Goal: Entertainment & Leisure: Consume media (video, audio)

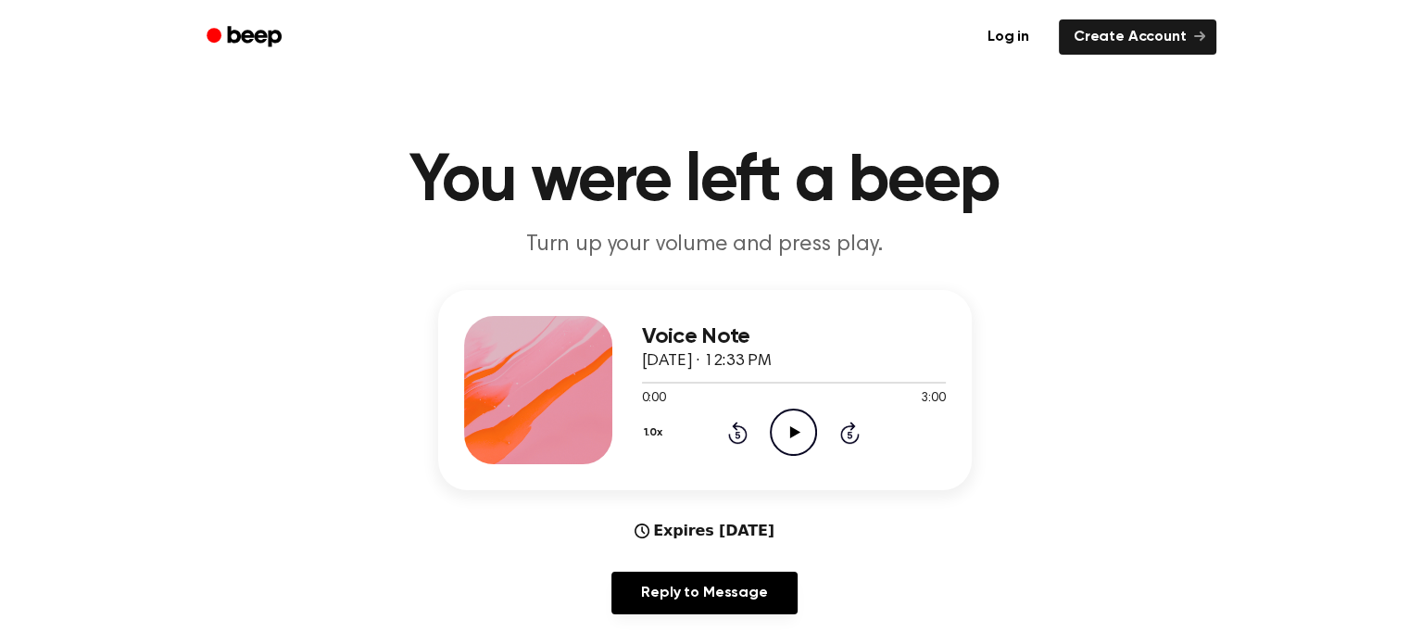
click at [790, 437] on icon at bounding box center [795, 432] width 10 height 12
click at [789, 436] on icon at bounding box center [793, 432] width 8 height 12
click at [789, 436] on icon "Play Audio" at bounding box center [793, 432] width 47 height 47
click at [791, 436] on icon at bounding box center [793, 432] width 8 height 12
click at [786, 436] on icon "Play Audio" at bounding box center [793, 432] width 47 height 47
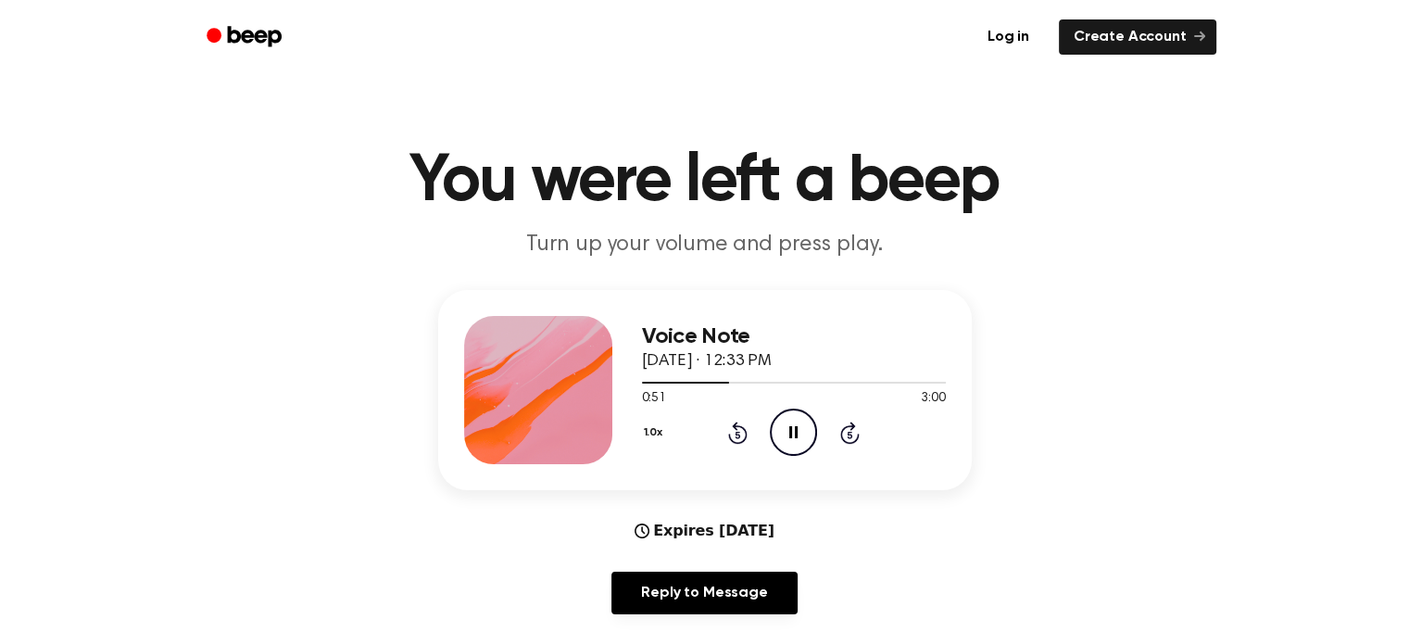
click at [792, 427] on icon "Pause Audio" at bounding box center [793, 432] width 47 height 47
click at [789, 442] on icon "Play Audio" at bounding box center [793, 432] width 47 height 47
click at [791, 440] on icon "Pause Audio" at bounding box center [793, 432] width 47 height 47
click at [790, 433] on icon at bounding box center [795, 432] width 10 height 12
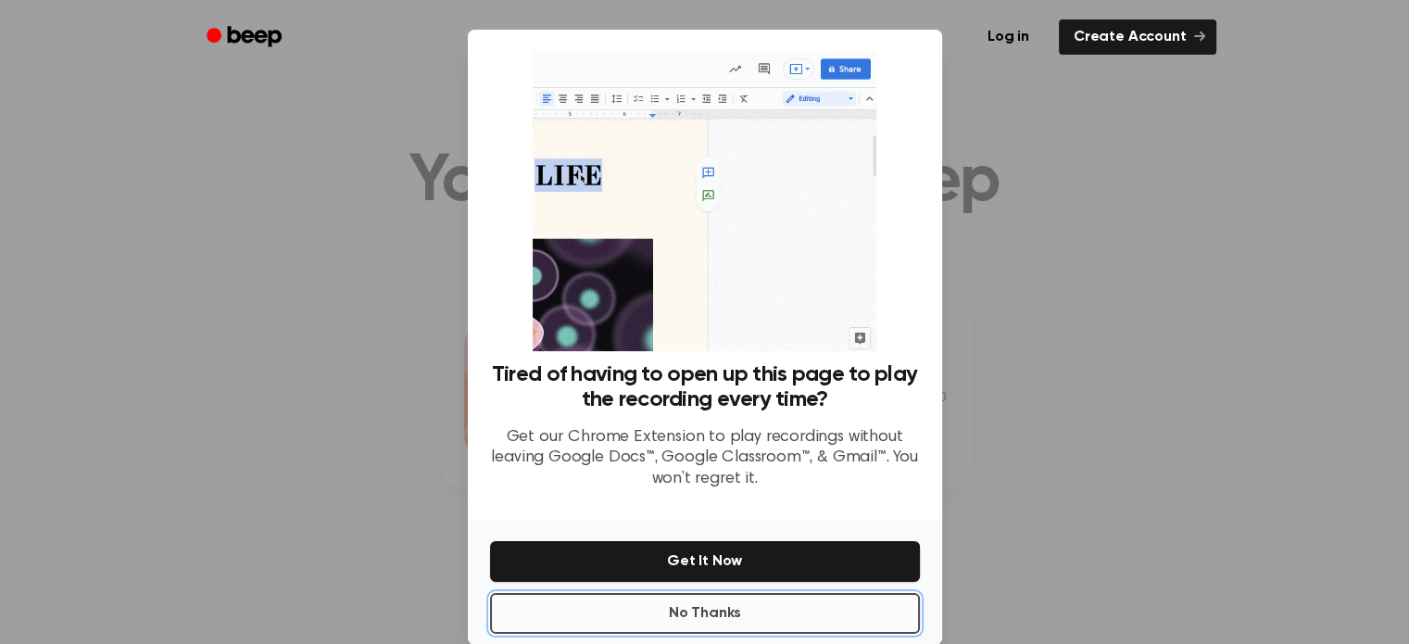
click at [808, 606] on button "No Thanks" at bounding box center [705, 613] width 430 height 41
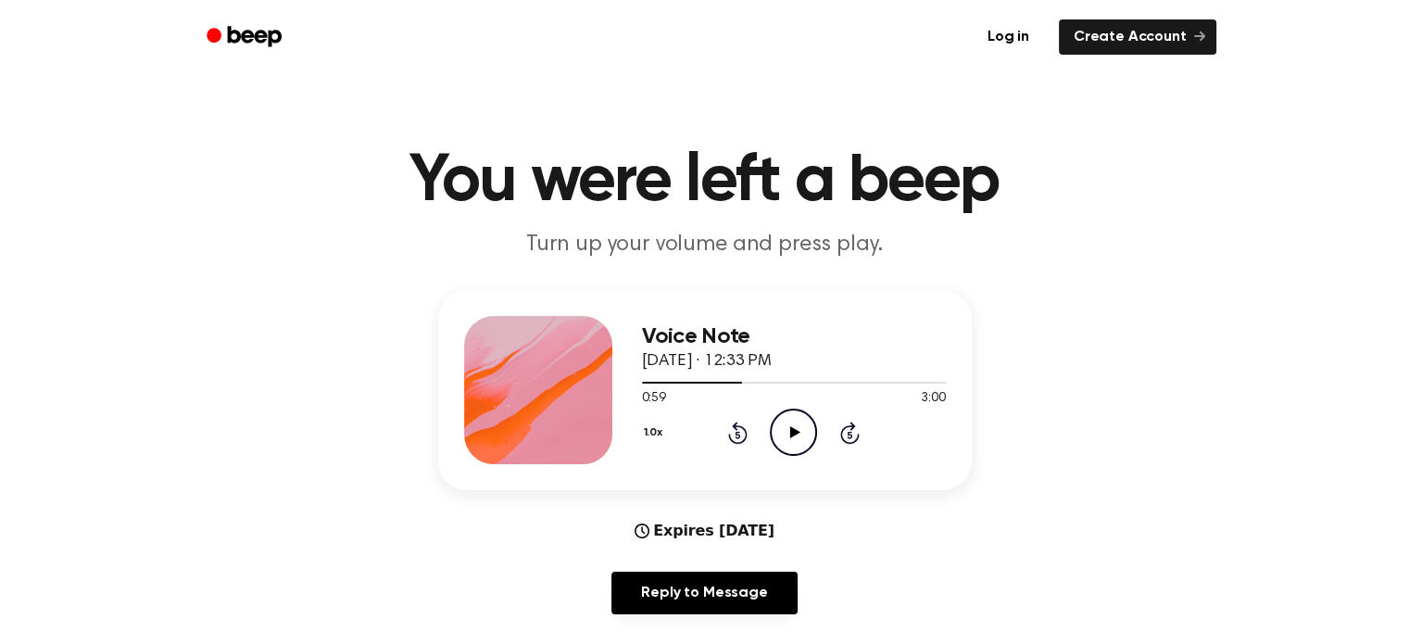
click at [802, 429] on icon "Play Audio" at bounding box center [793, 432] width 47 height 47
click at [735, 434] on icon "Rewind 5 seconds" at bounding box center [737, 433] width 20 height 24
click at [739, 434] on icon at bounding box center [738, 434] width 5 height 7
click at [727, 436] on icon "Rewind 5 seconds" at bounding box center [737, 433] width 20 height 24
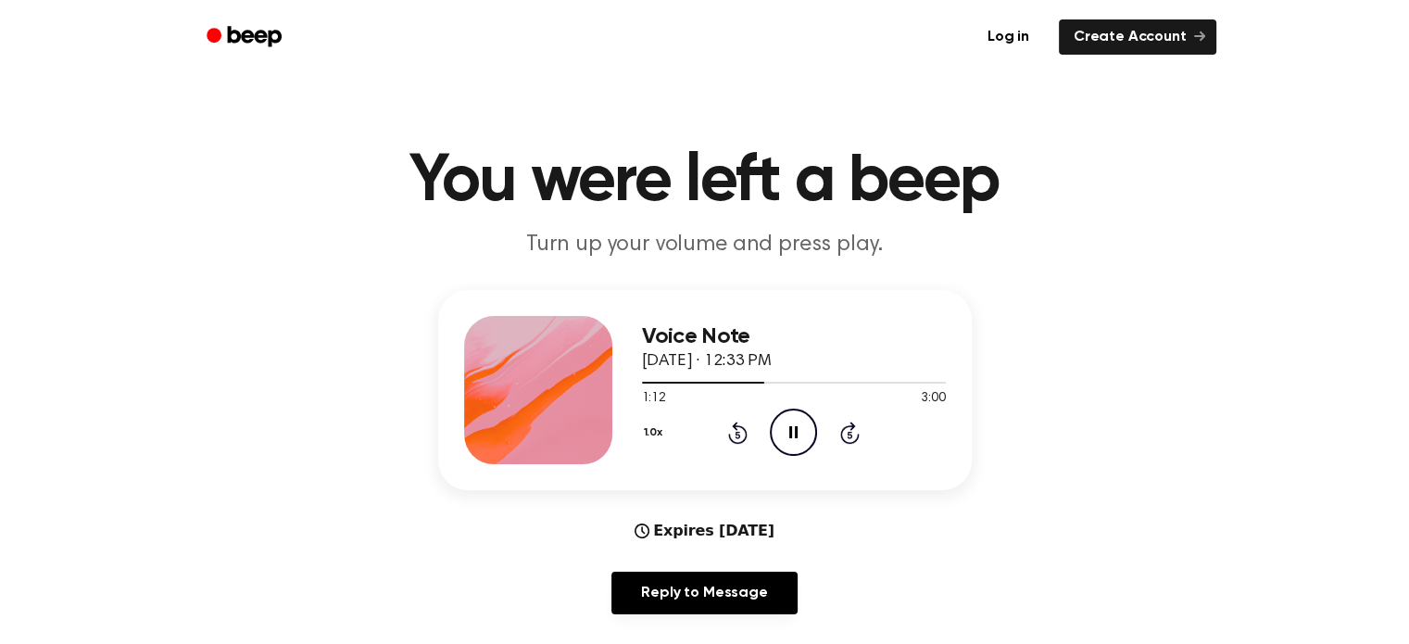
click at [789, 429] on icon at bounding box center [793, 432] width 8 height 12
click at [789, 429] on icon "Play Audio" at bounding box center [793, 432] width 47 height 47
click at [789, 429] on icon at bounding box center [793, 432] width 8 height 12
click at [789, 432] on icon "Play Audio" at bounding box center [793, 432] width 47 height 47
click at [789, 432] on icon at bounding box center [793, 432] width 8 height 12
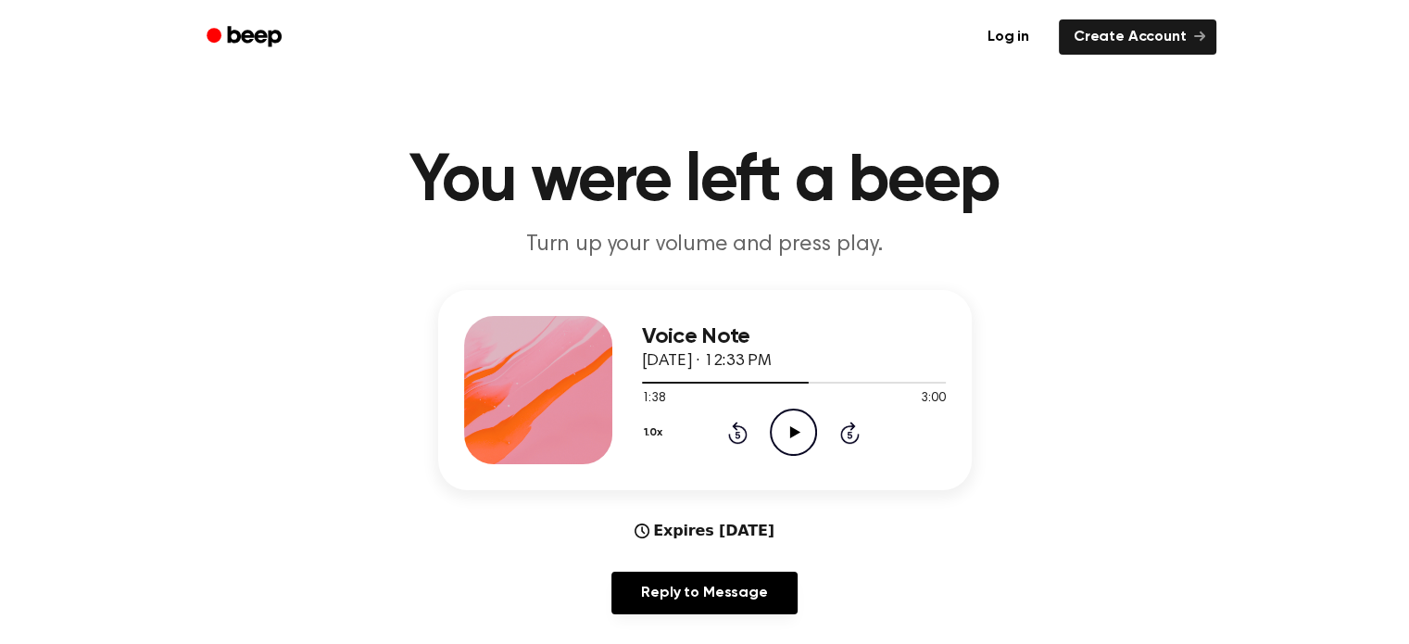
click at [789, 432] on icon "Play Audio" at bounding box center [793, 432] width 47 height 47
click at [789, 431] on icon at bounding box center [793, 432] width 8 height 12
click at [786, 428] on icon "Play Audio" at bounding box center [793, 432] width 47 height 47
click at [793, 432] on icon "Pause Audio" at bounding box center [793, 432] width 47 height 47
click at [793, 433] on icon at bounding box center [795, 432] width 10 height 12
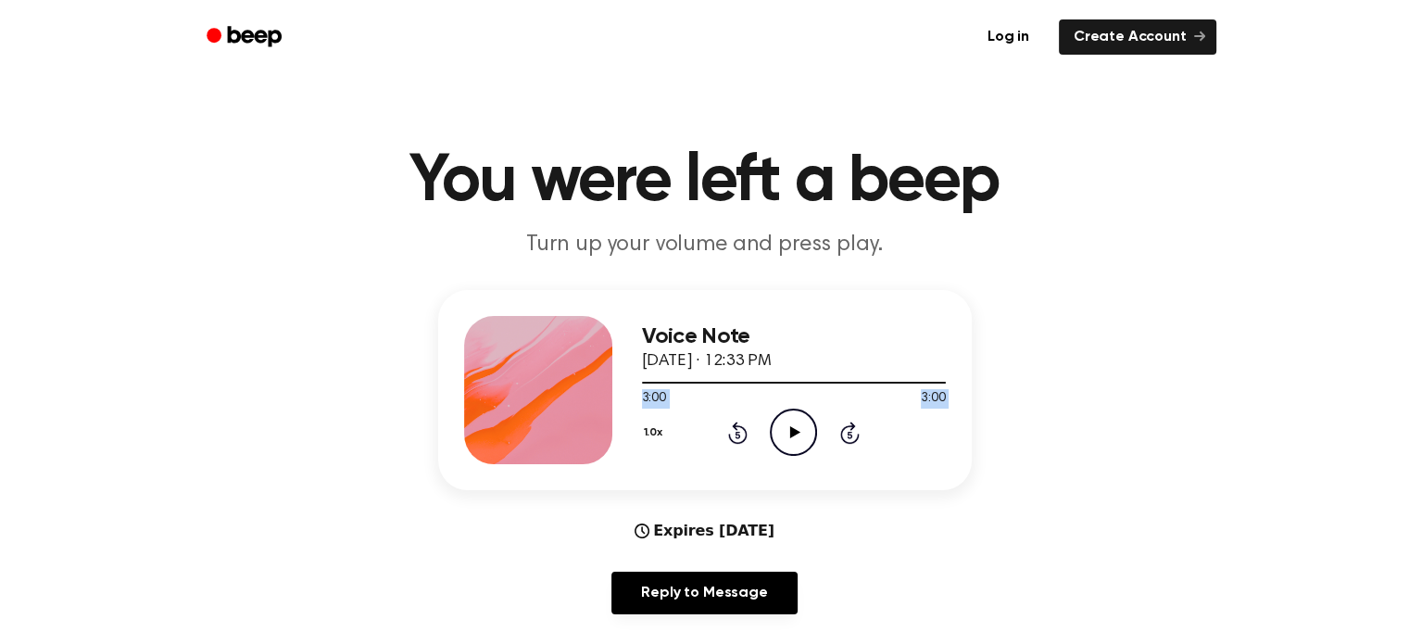
drag, startPoint x: 793, startPoint y: 429, endPoint x: 882, endPoint y: 380, distance: 101.6
click at [882, 380] on div "Voice Note [DATE] · 12:33 PM 3:00 3:00 Your browser does not support the [objec…" at bounding box center [794, 390] width 304 height 148
click at [894, 446] on div "1.0x Rewind 5 seconds Play Audio Skip 5 seconds" at bounding box center [794, 432] width 304 height 47
